Goal: Navigation & Orientation: Find specific page/section

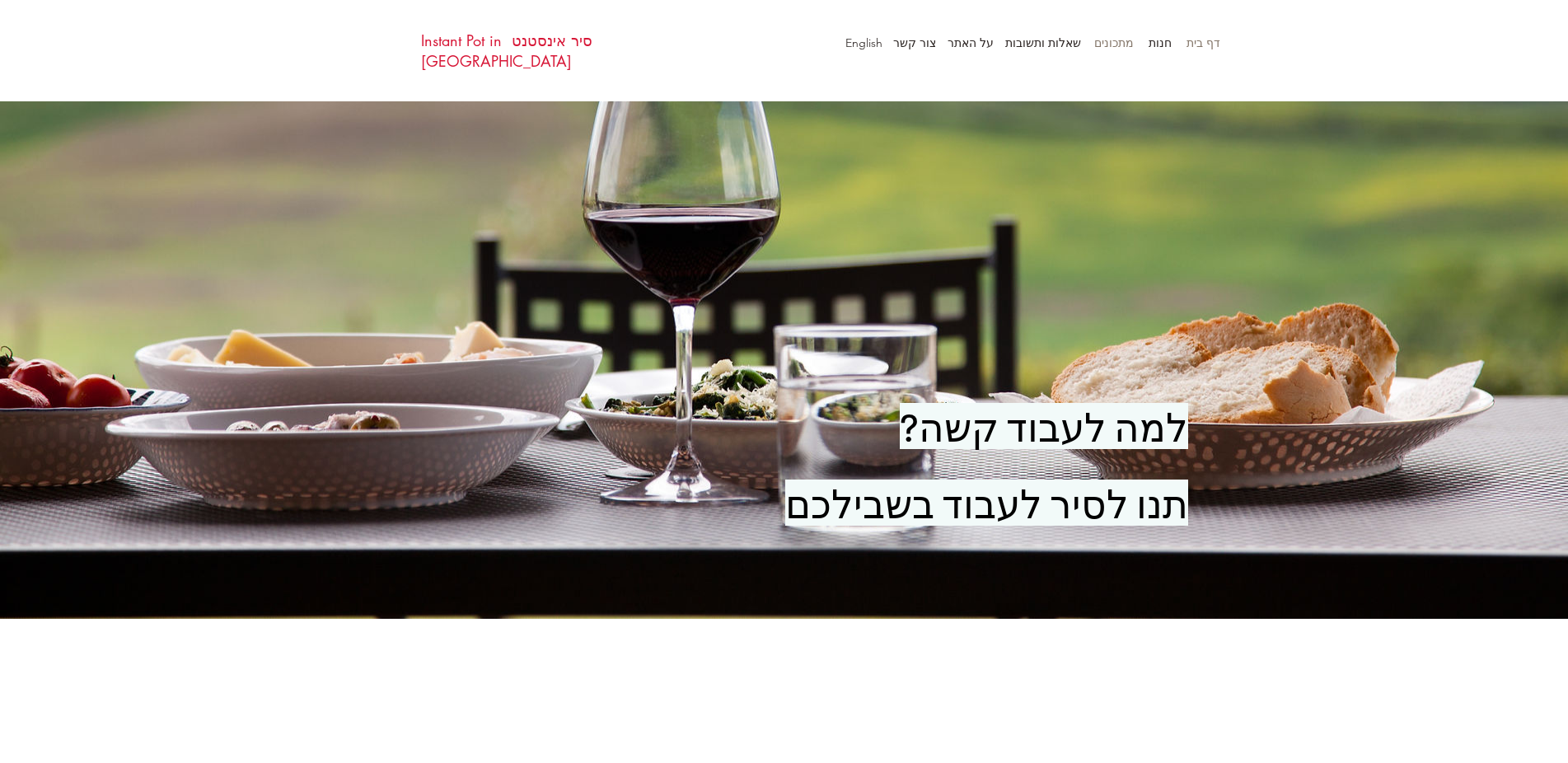
click at [1126, 41] on p "מתכונים" at bounding box center [1114, 43] width 56 height 25
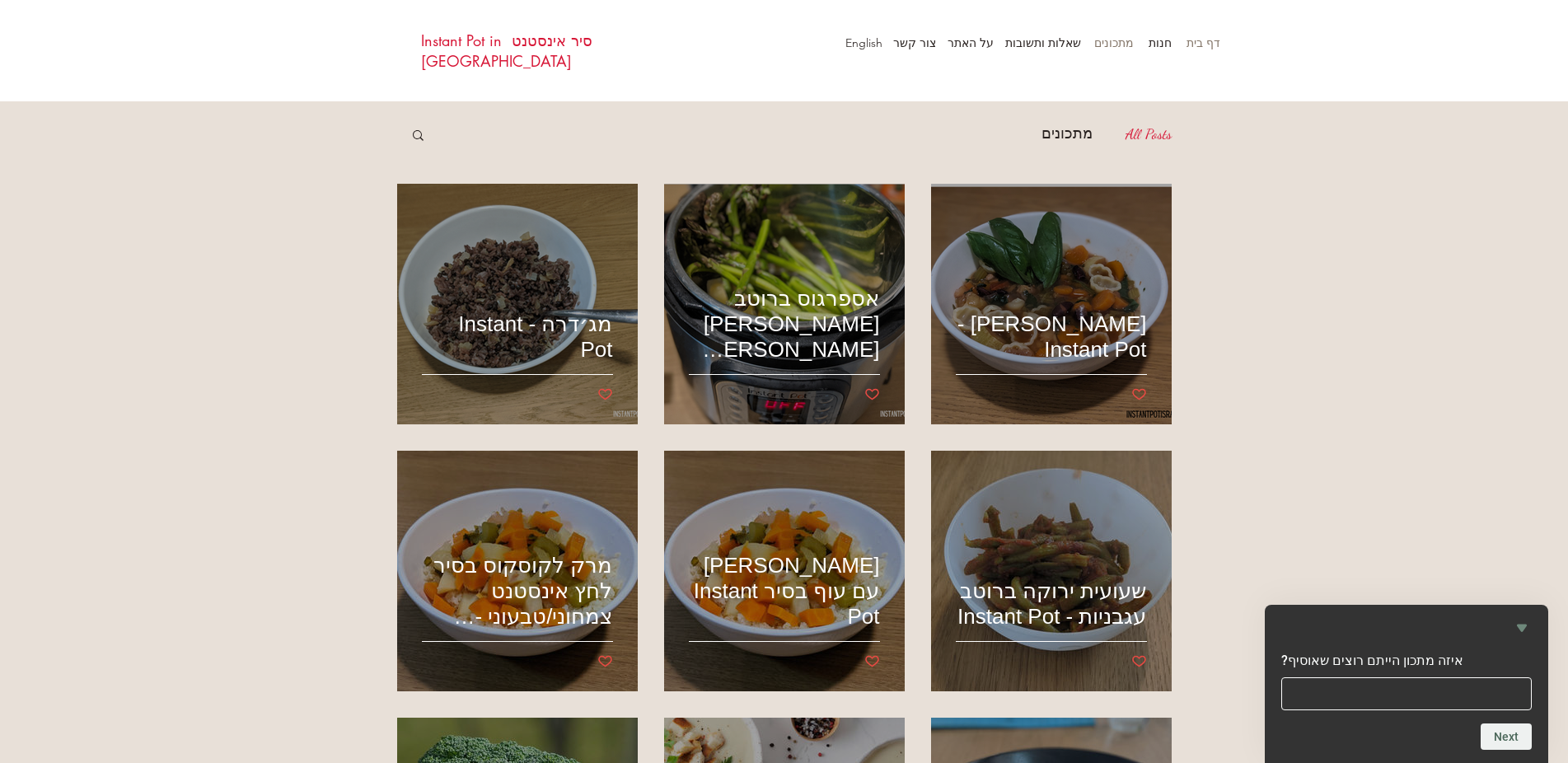
click at [1195, 43] on p "דף בית" at bounding box center [1203, 43] width 50 height 25
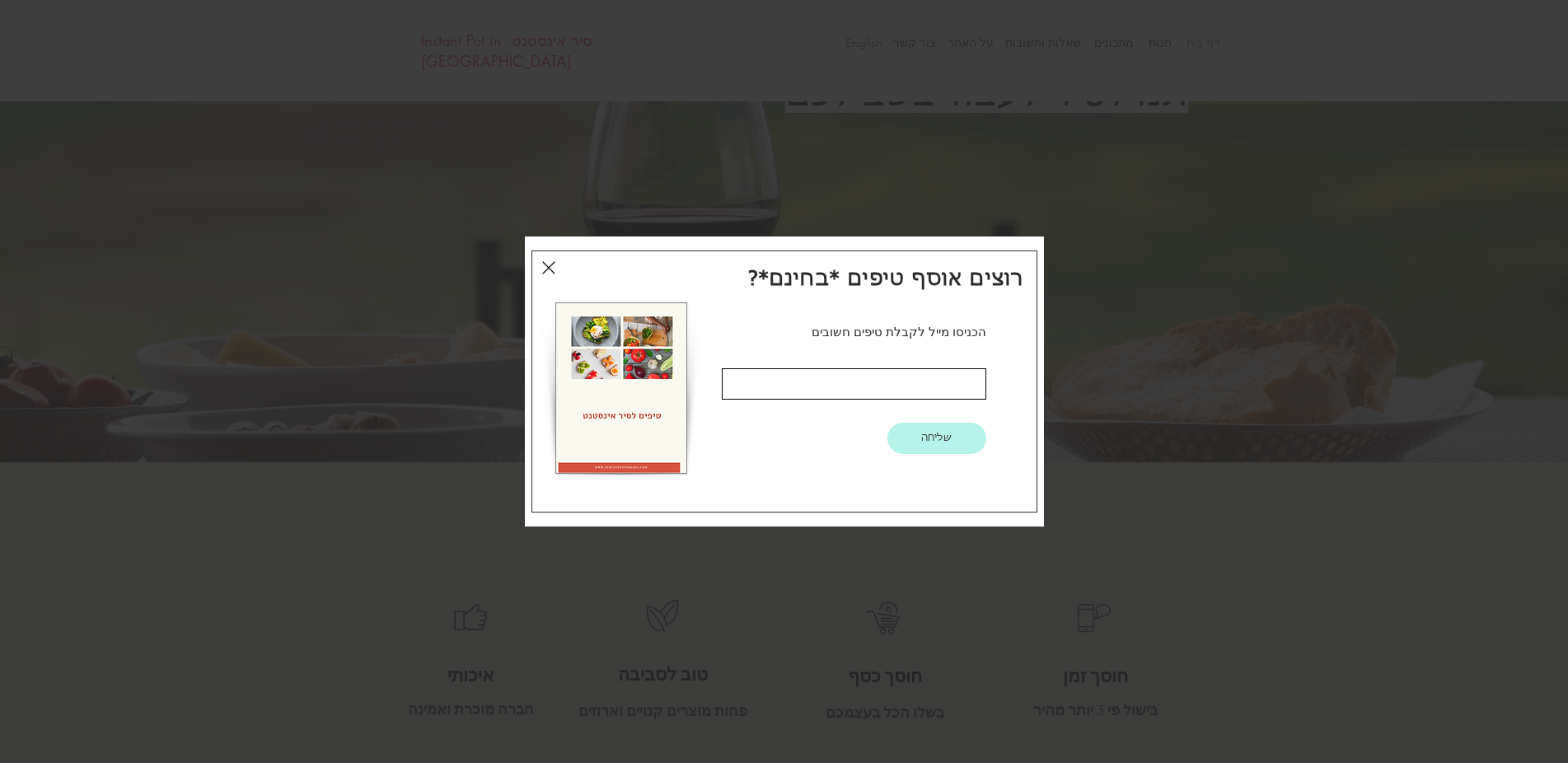
click at [1271, 334] on div "טיפים חינם" at bounding box center [784, 381] width 1568 height 763
